Goal: Navigation & Orientation: Find specific page/section

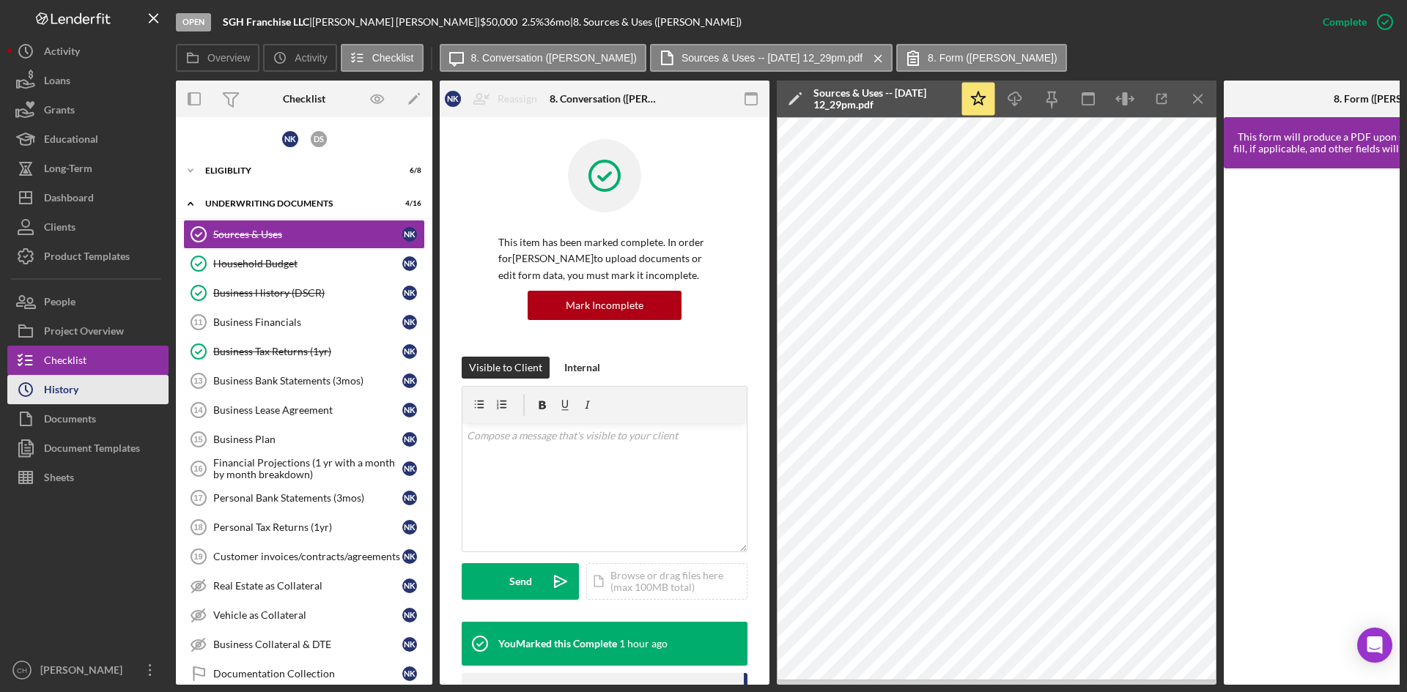
scroll to position [155, 0]
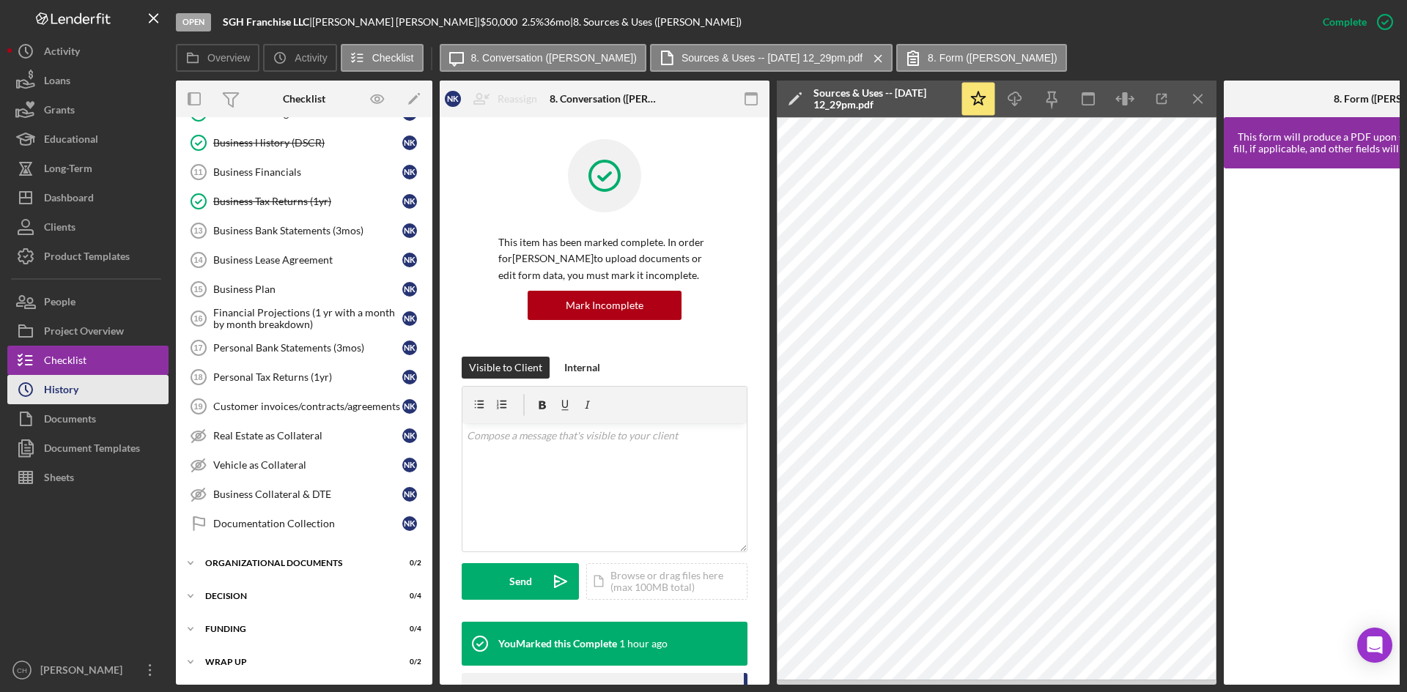
click at [92, 380] on button "Icon/History History" at bounding box center [87, 389] width 161 height 29
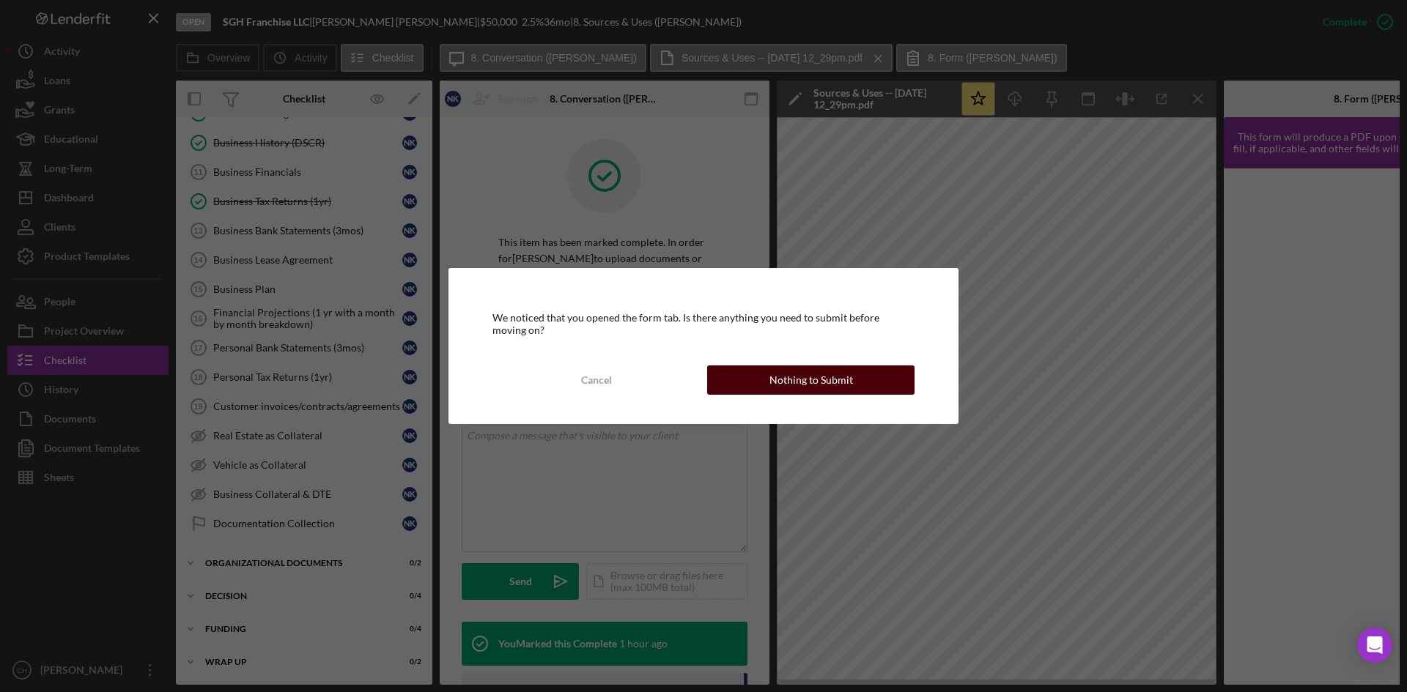
click at [770, 371] on button "Nothing to Submit" at bounding box center [810, 380] width 207 height 29
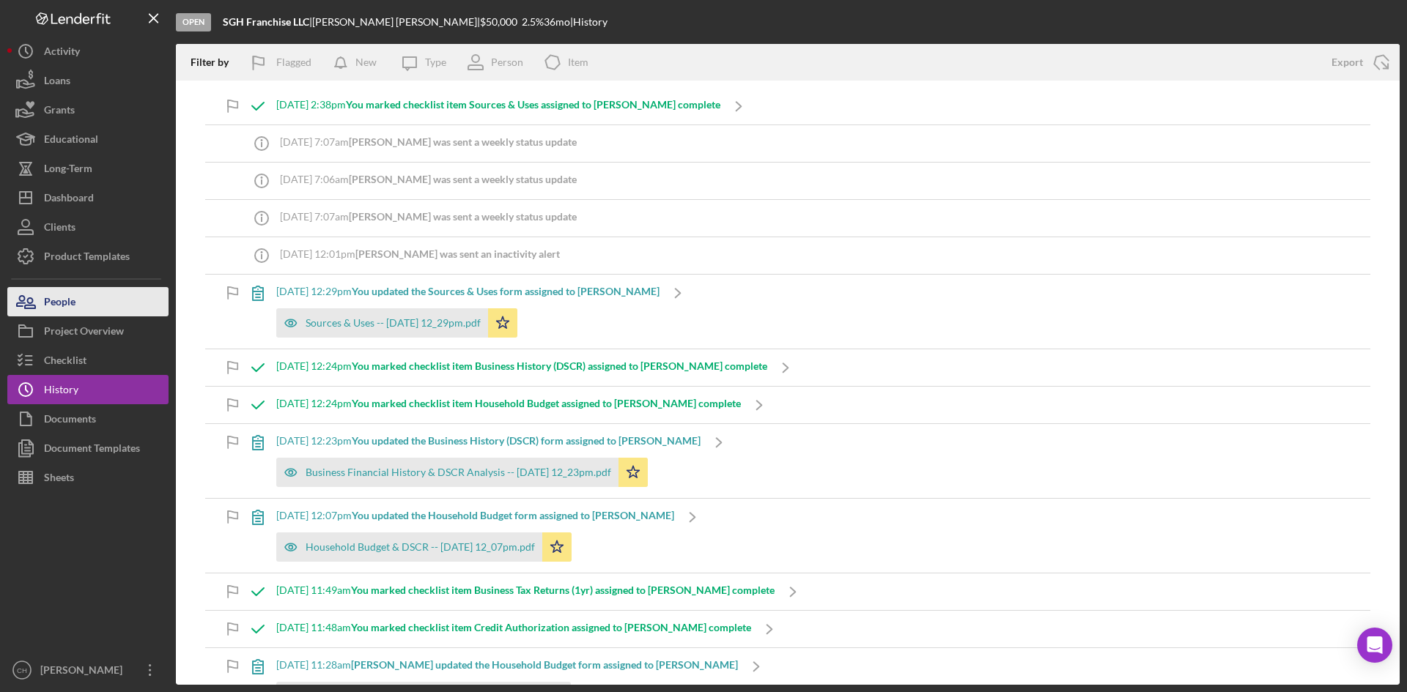
click at [91, 297] on button "People" at bounding box center [87, 301] width 161 height 29
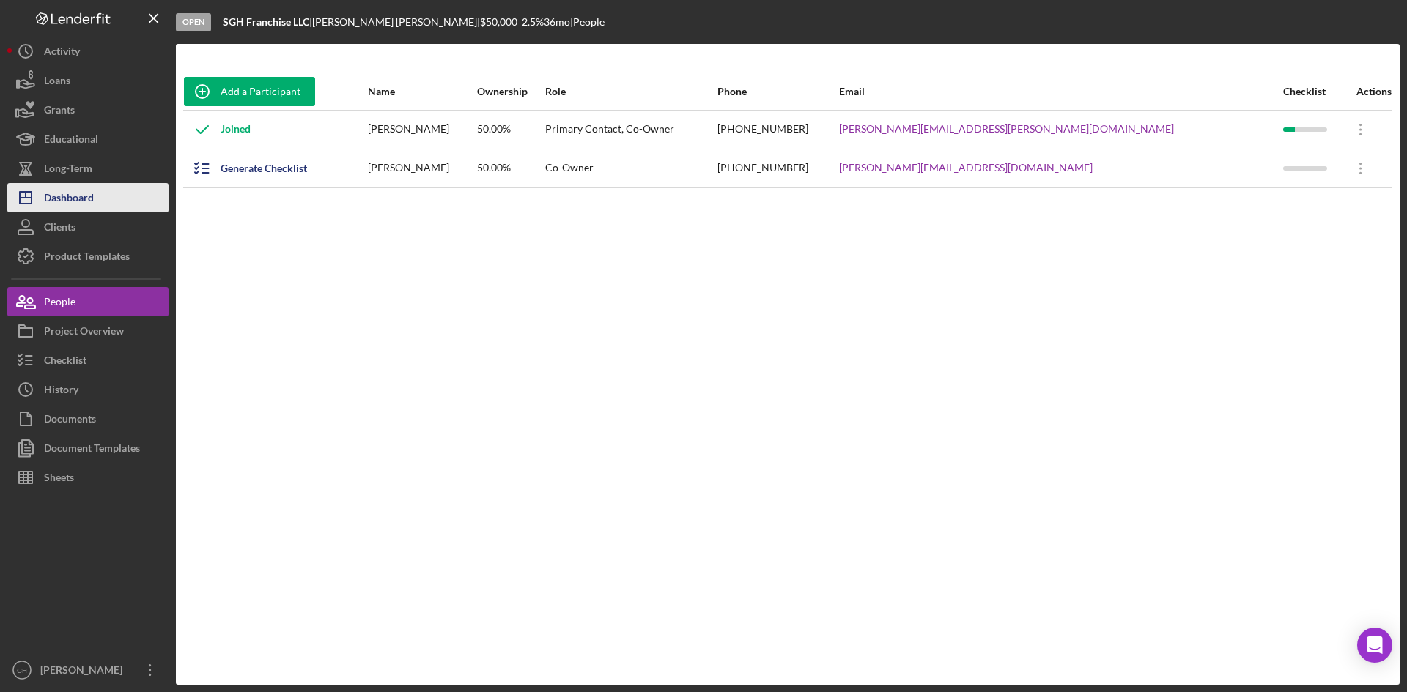
click at [83, 205] on div "Dashboard" at bounding box center [69, 199] width 50 height 33
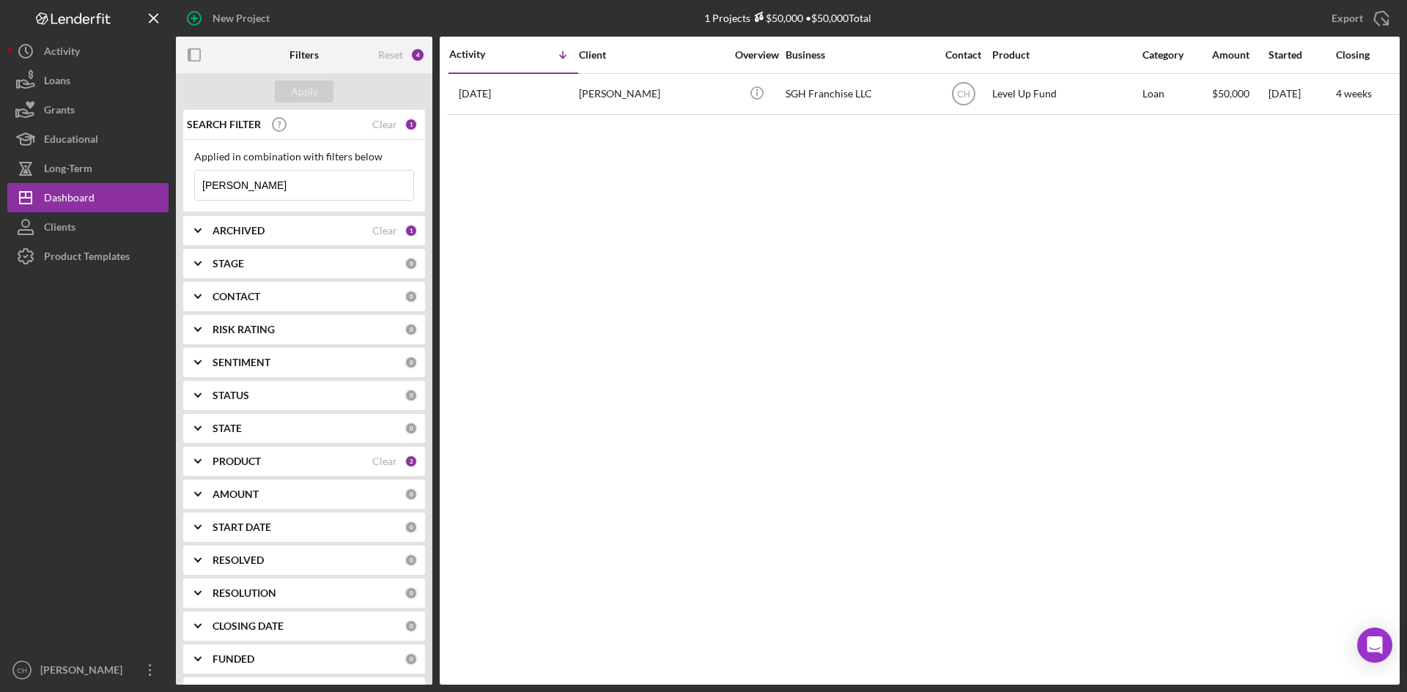
drag, startPoint x: 310, startPoint y: 175, endPoint x: 0, endPoint y: 187, distance: 310.1
click at [0, 185] on div "New Project 1 Projects $50,000 • $50,000 Total [PERSON_NAME] Export Icon/Export…" at bounding box center [703, 346] width 1407 height 692
click at [319, 95] on button "Apply" at bounding box center [304, 92] width 59 height 22
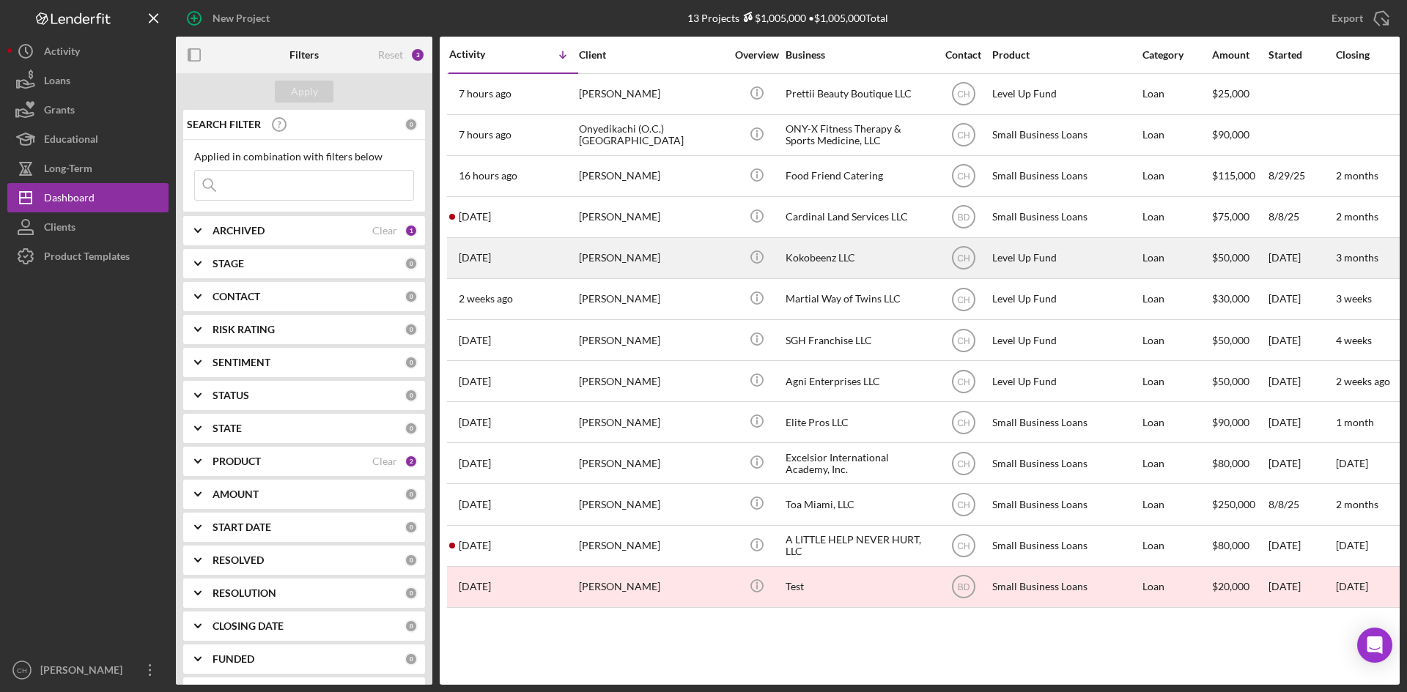
click at [846, 261] on div "Kokobeenz LLC" at bounding box center [858, 258] width 147 height 39
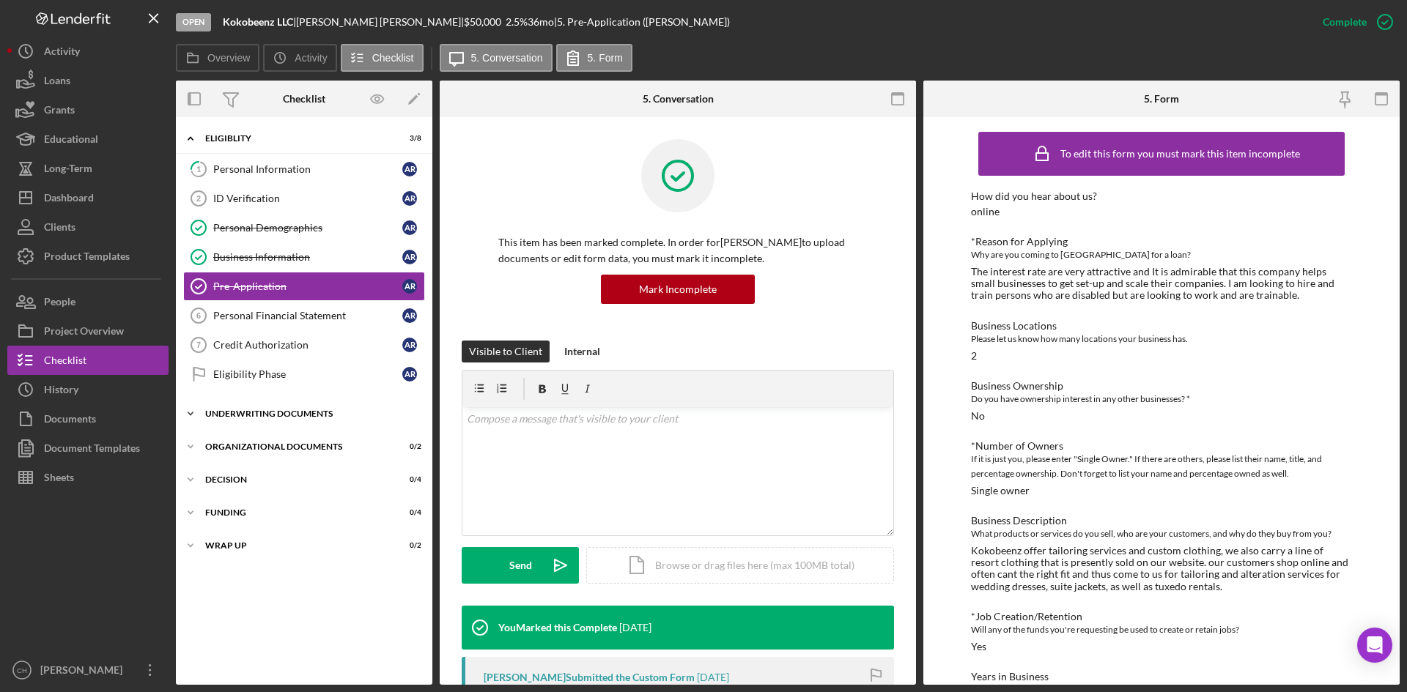
click at [291, 418] on div "Icon/Expander Underwriting Documents 0 / 16" at bounding box center [304, 413] width 256 height 29
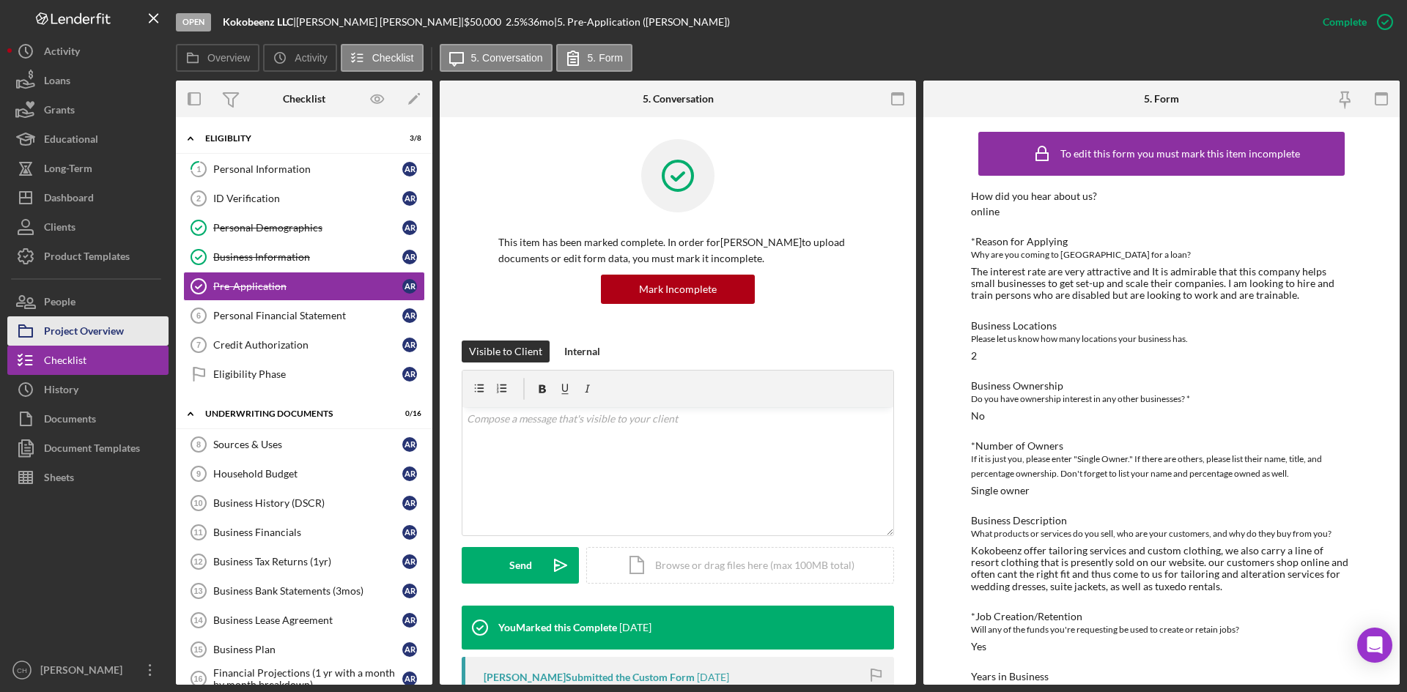
click at [86, 330] on div "Project Overview" at bounding box center [84, 332] width 80 height 33
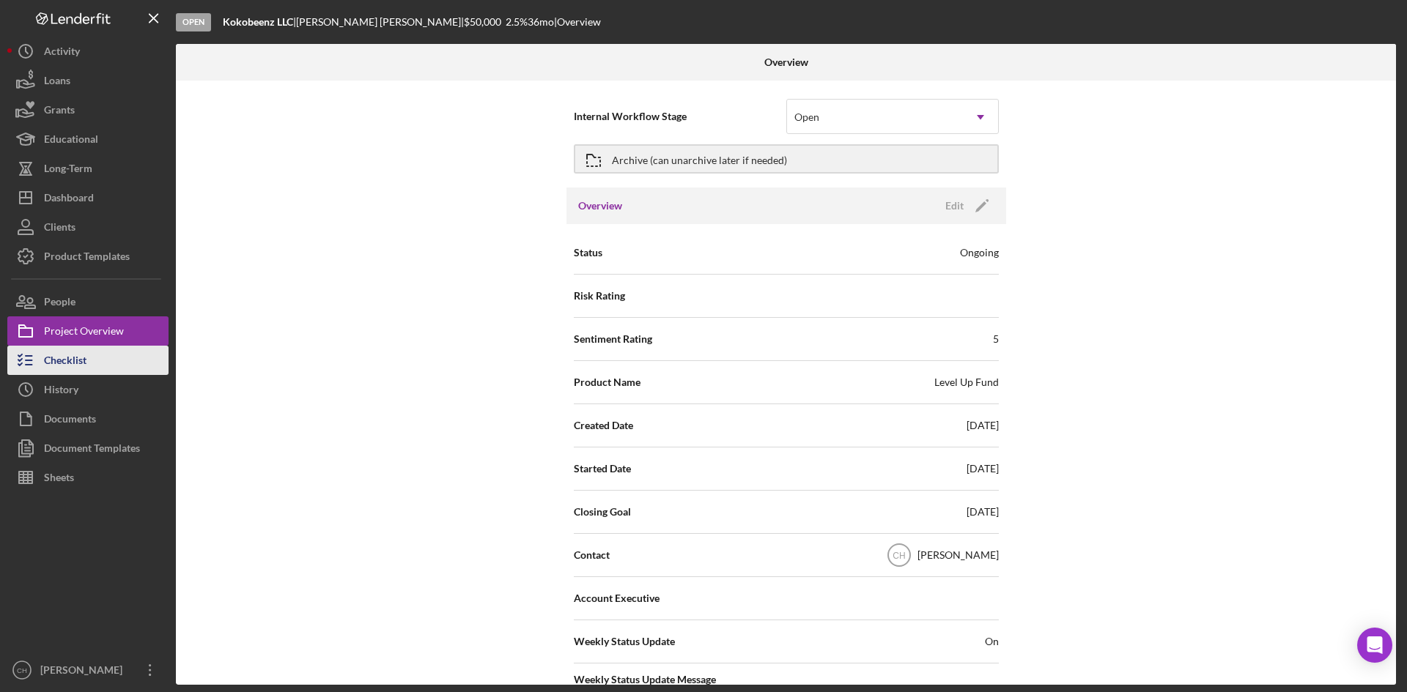
click at [77, 360] on div "Checklist" at bounding box center [65, 362] width 42 height 33
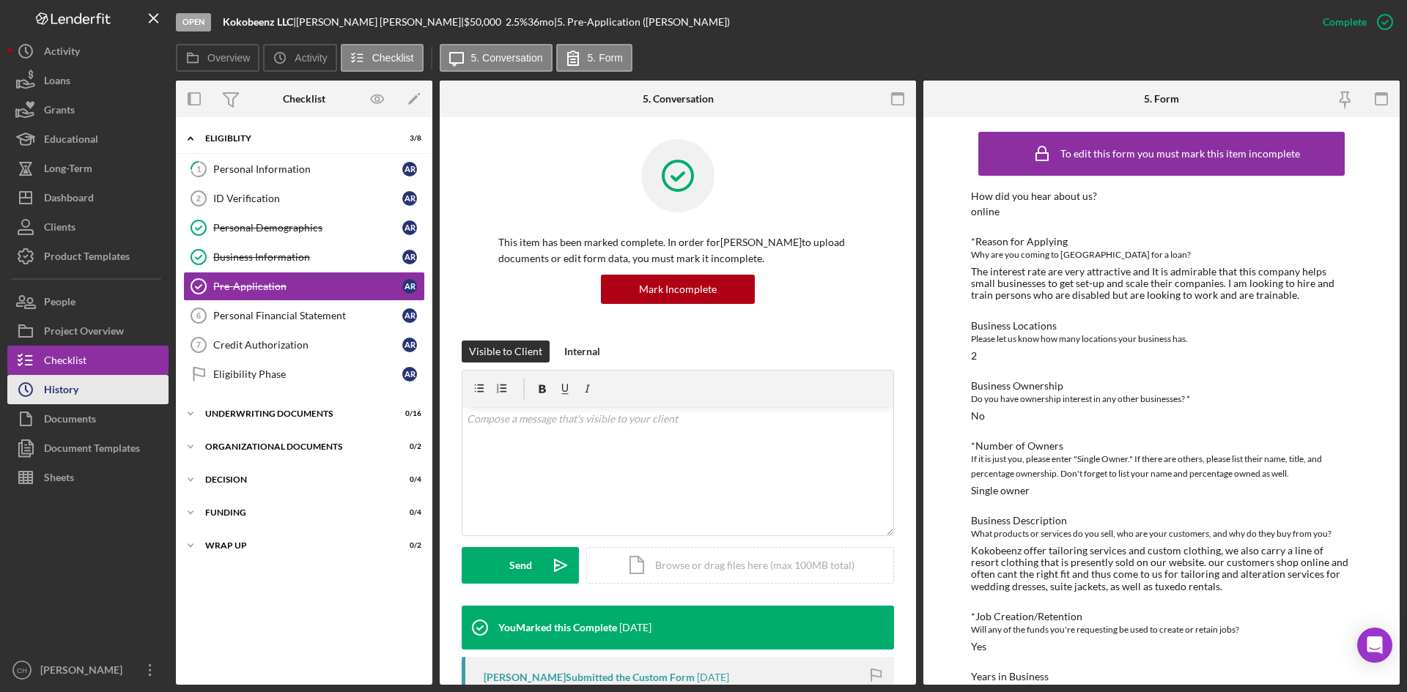
click at [86, 386] on button "Icon/History History" at bounding box center [87, 389] width 161 height 29
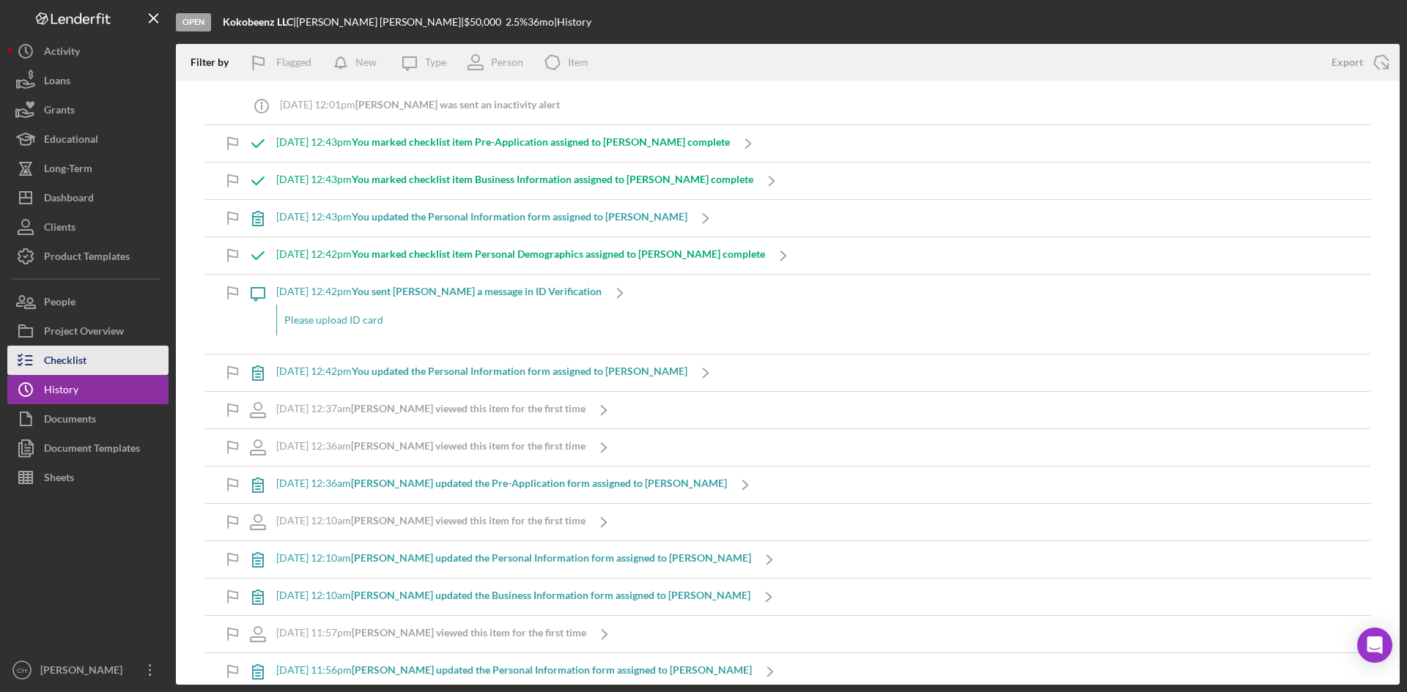
click at [103, 369] on button "Checklist" at bounding box center [87, 360] width 161 height 29
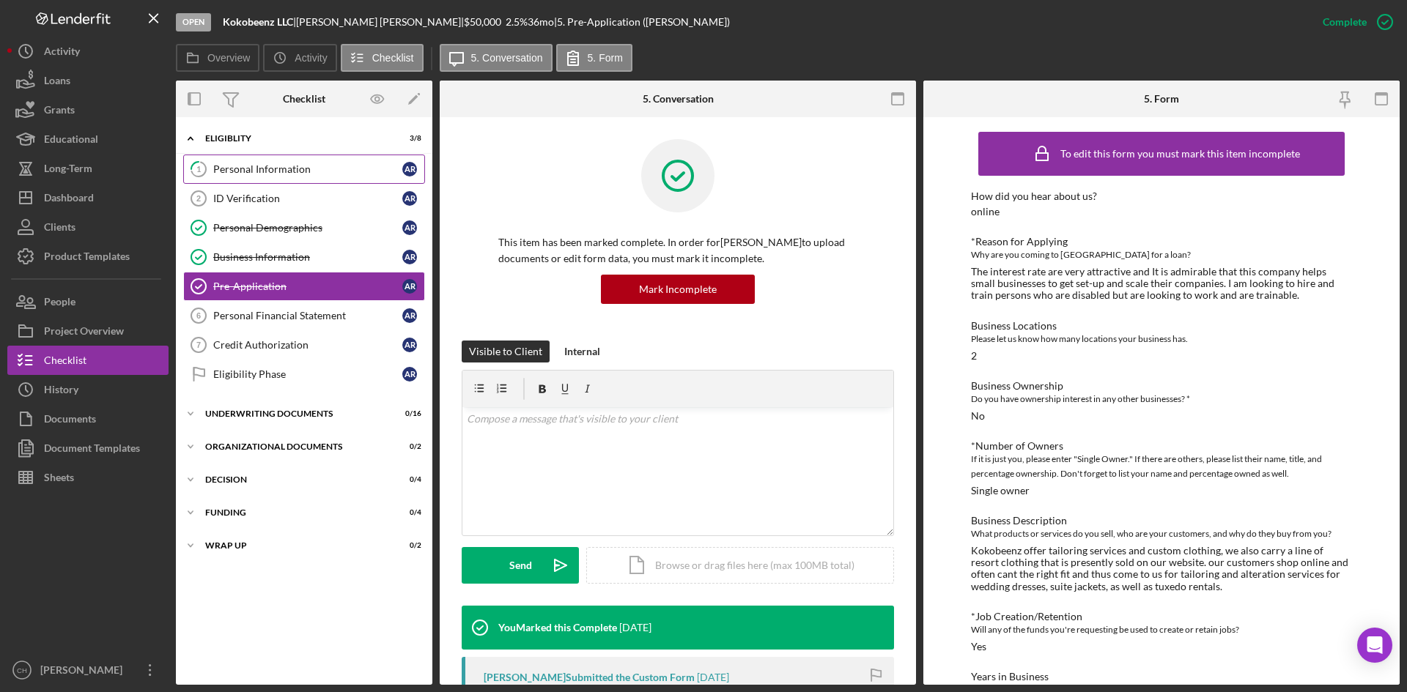
click at [287, 173] on div "Personal Information" at bounding box center [307, 169] width 189 height 12
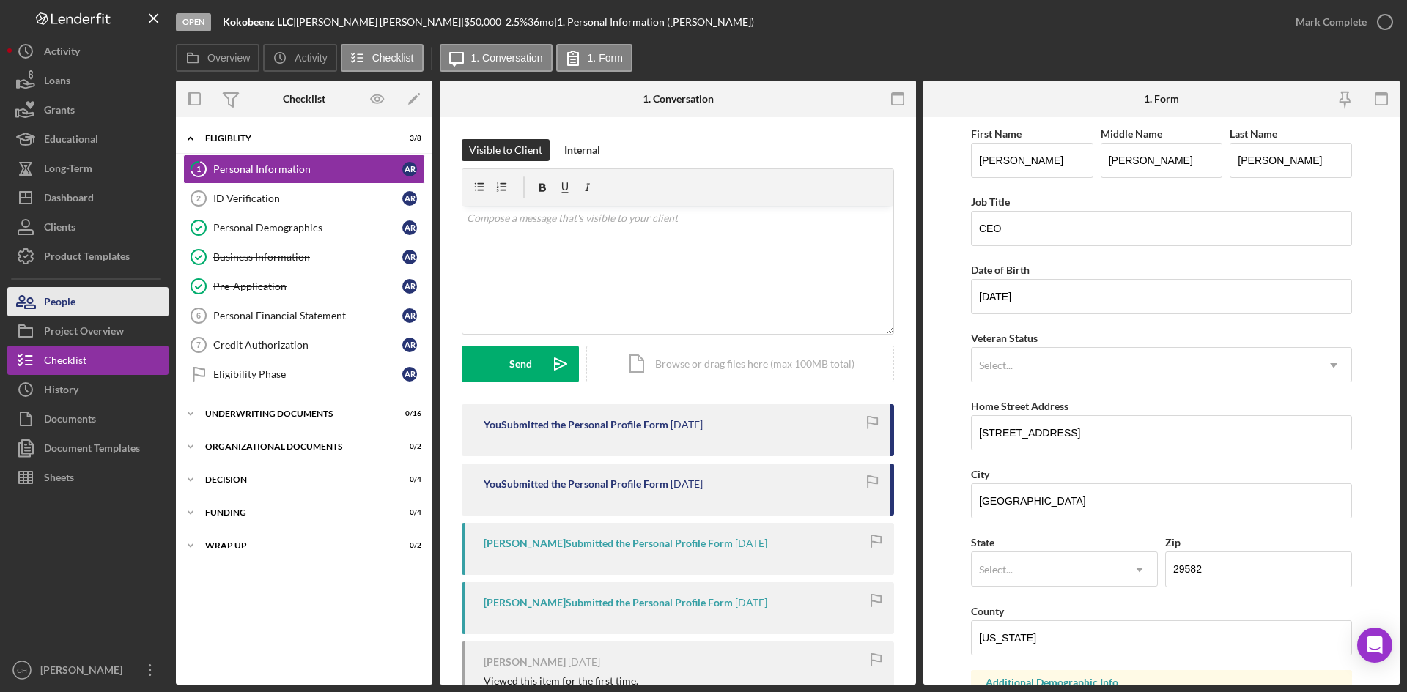
click at [95, 300] on button "People" at bounding box center [87, 301] width 161 height 29
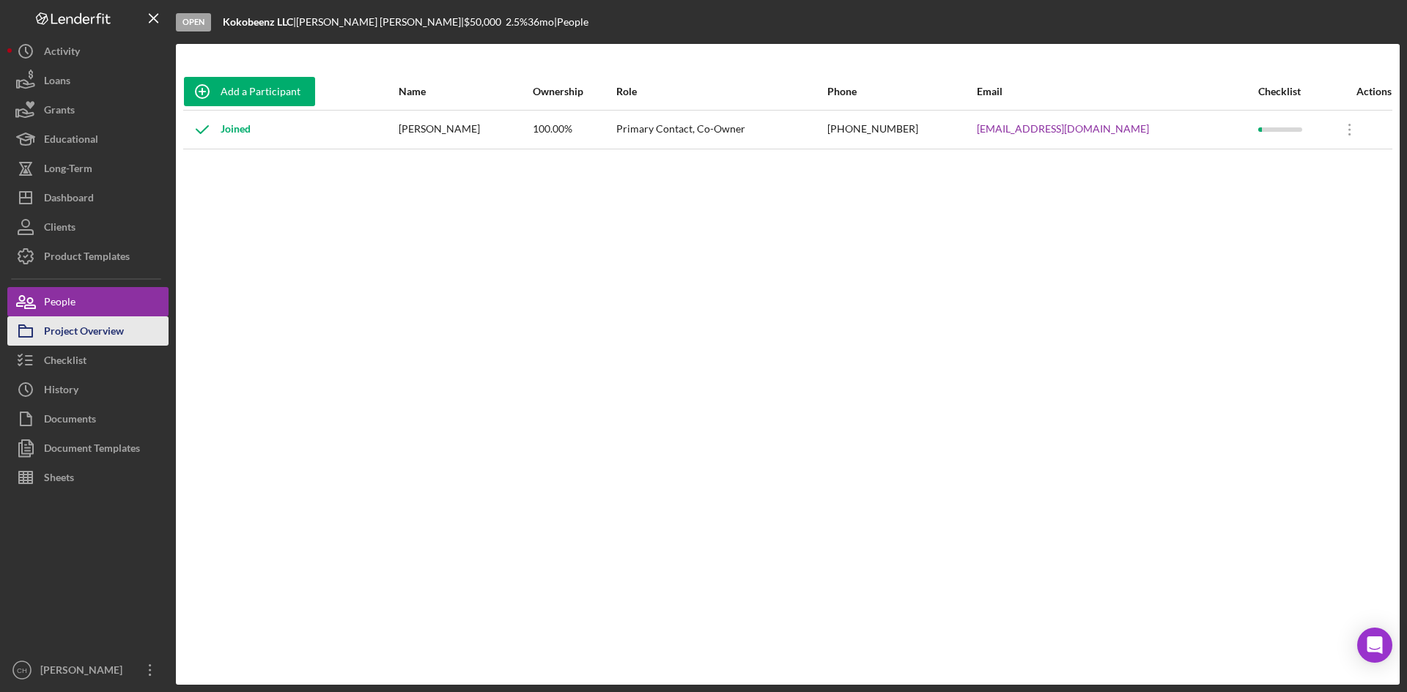
click at [81, 329] on div "Project Overview" at bounding box center [84, 332] width 80 height 33
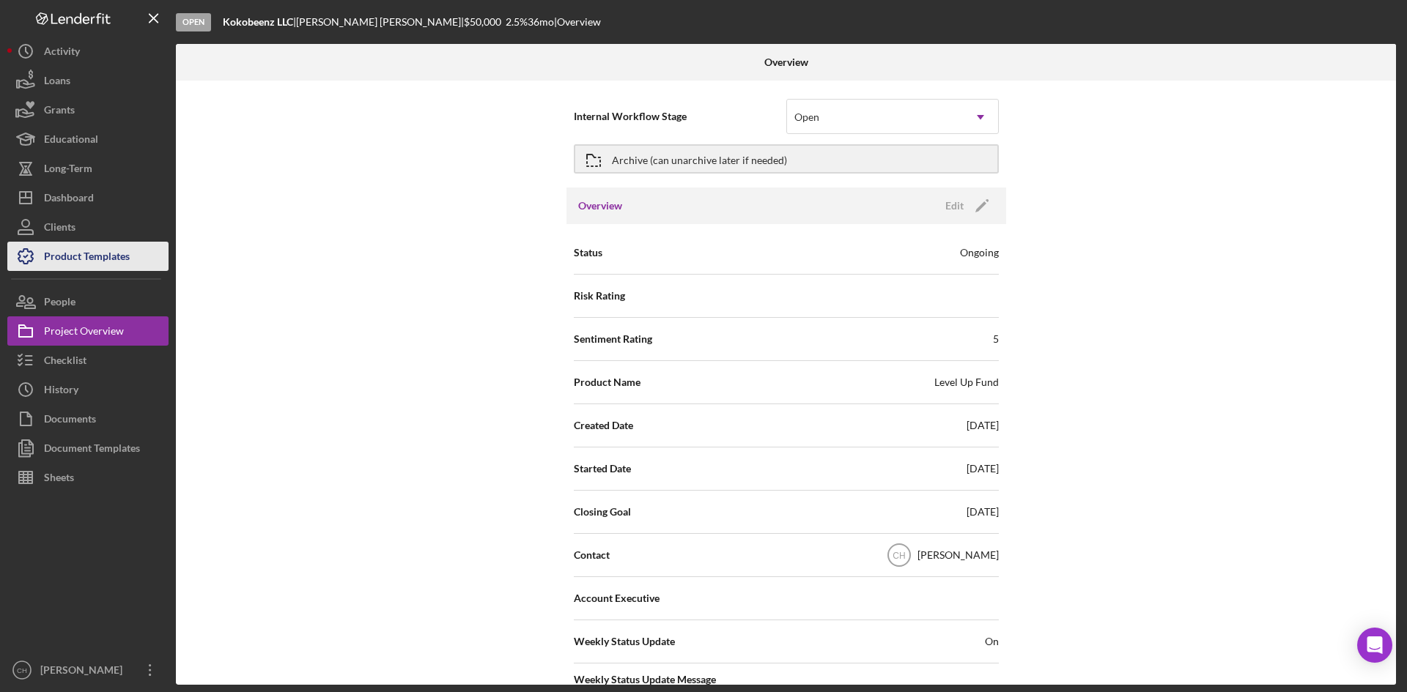
click at [68, 255] on div "Product Templates" at bounding box center [87, 258] width 86 height 33
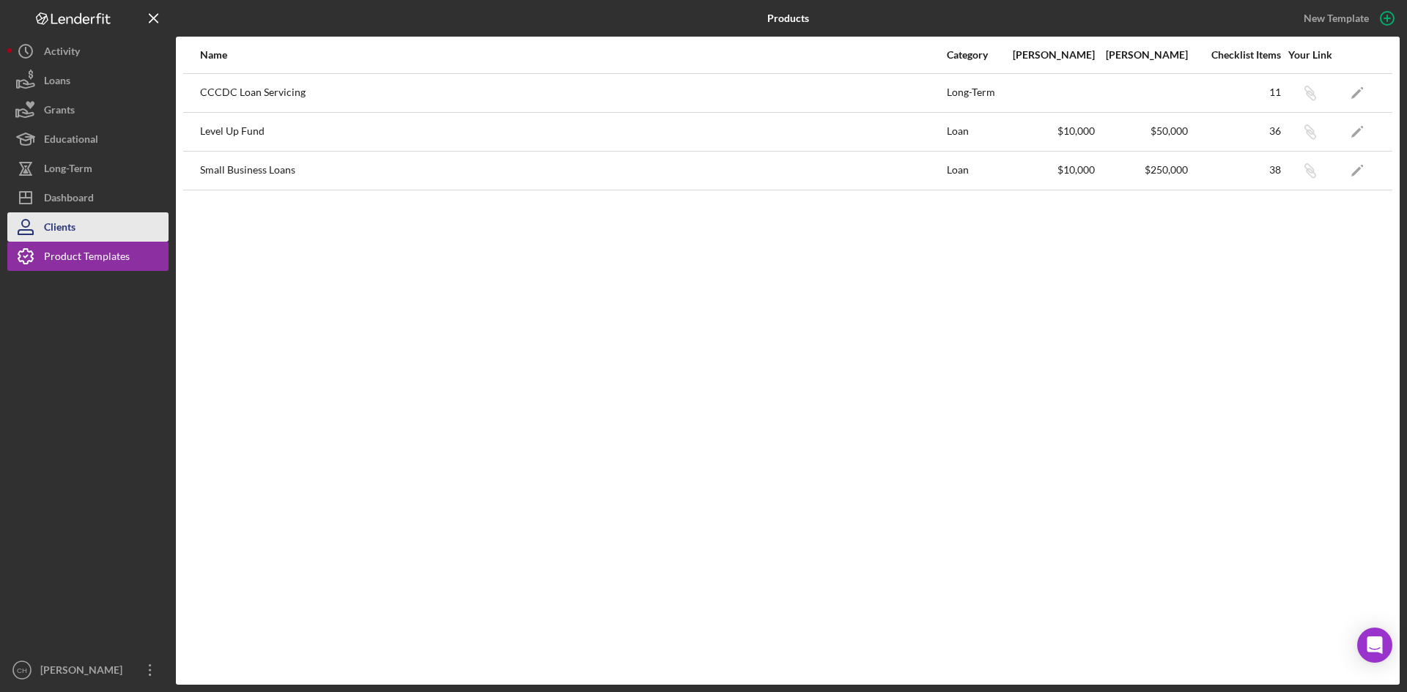
click at [70, 226] on div "Clients" at bounding box center [60, 228] width 32 height 33
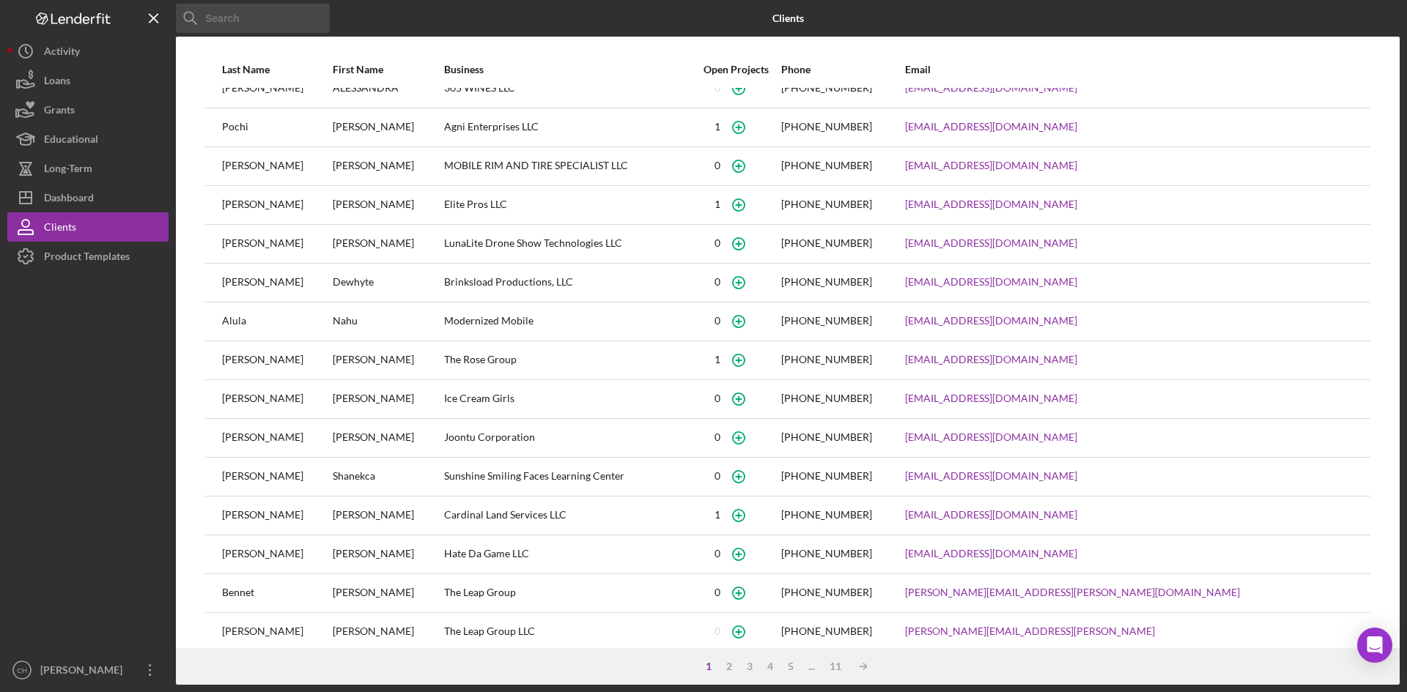
scroll to position [37, 0]
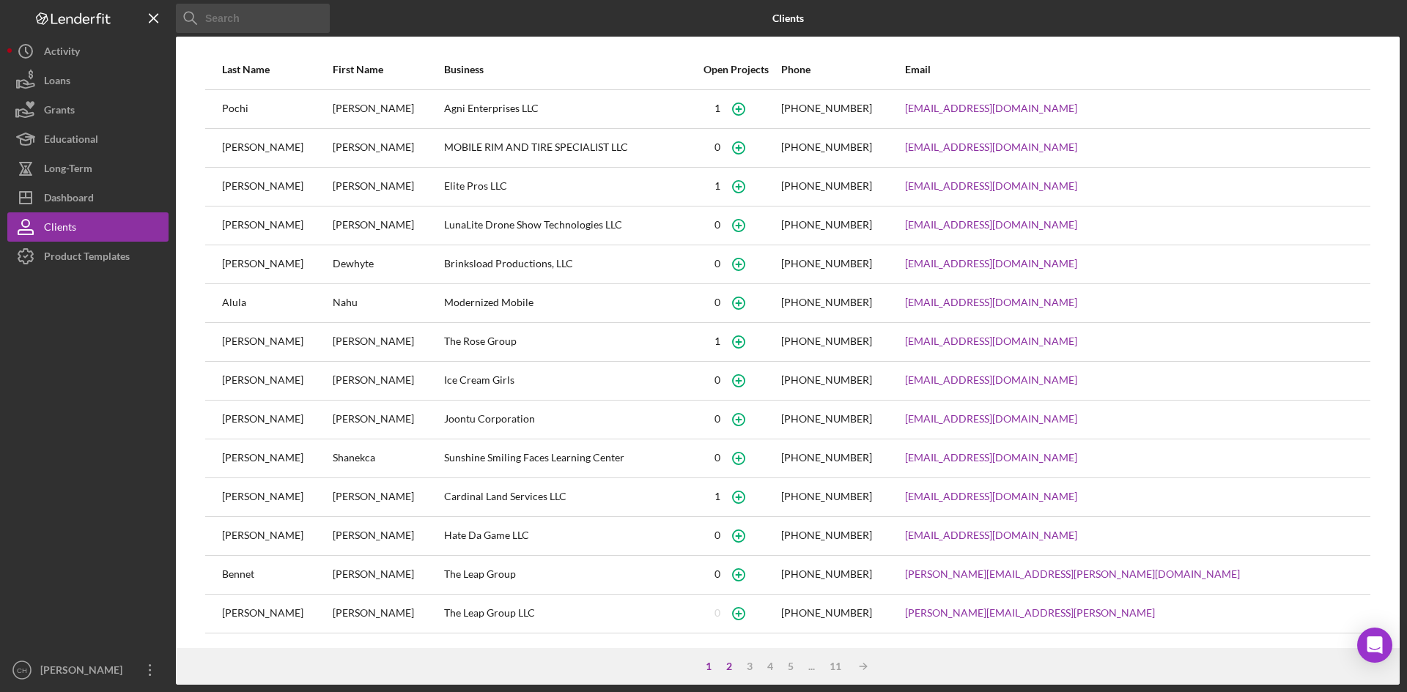
click at [730, 673] on div "2" at bounding box center [729, 667] width 21 height 12
